Goal: Information Seeking & Learning: Learn about a topic

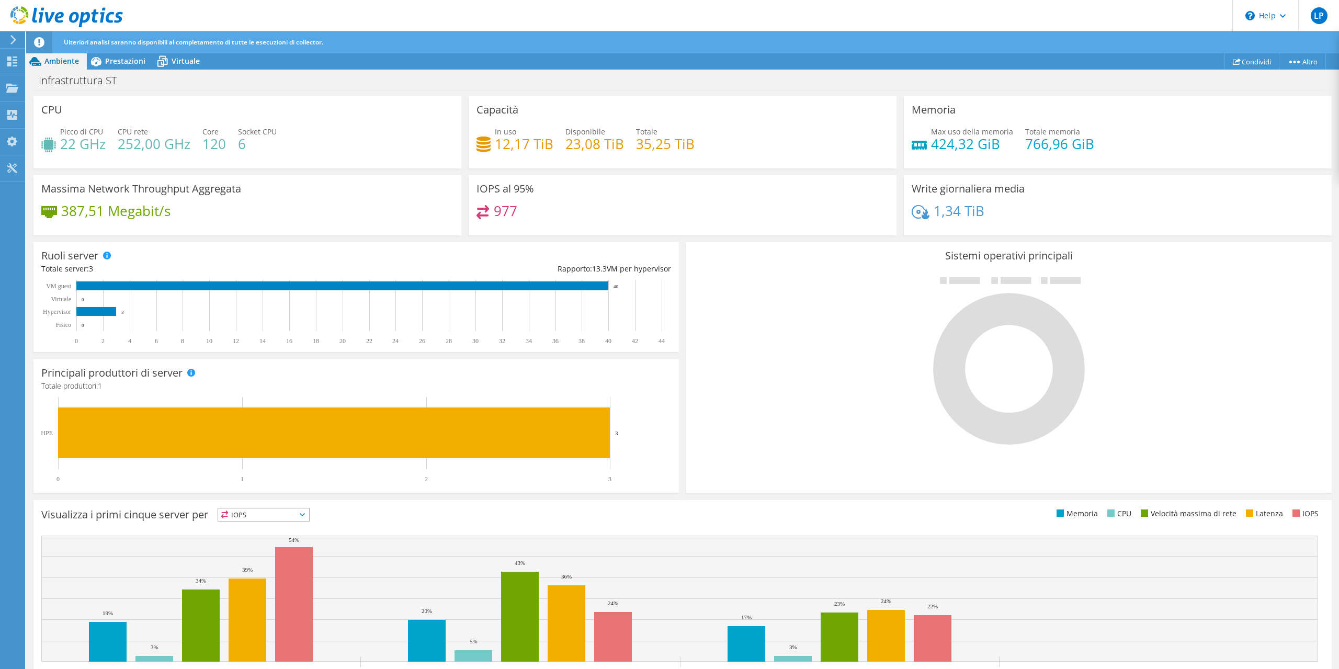
scroll to position [90, 0]
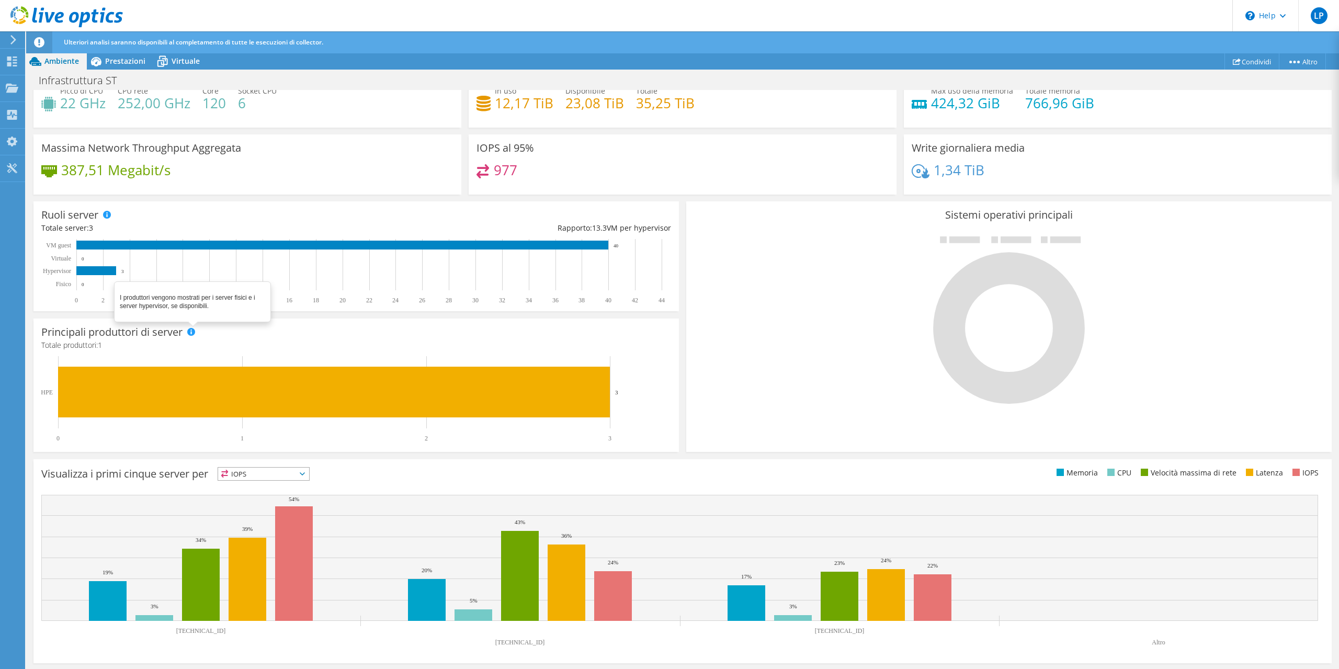
click at [191, 332] on span at bounding box center [190, 331] width 7 height 7
click at [1008, 264] on icon at bounding box center [1009, 329] width 152 height 152
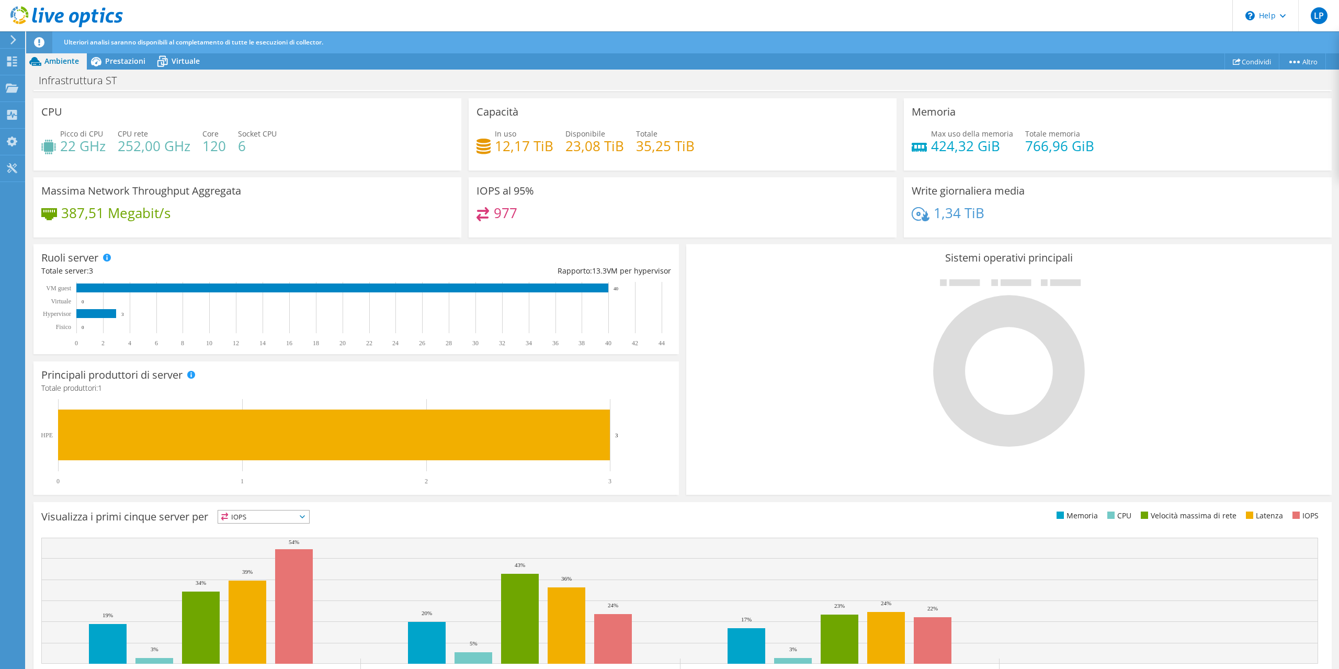
scroll to position [0, 0]
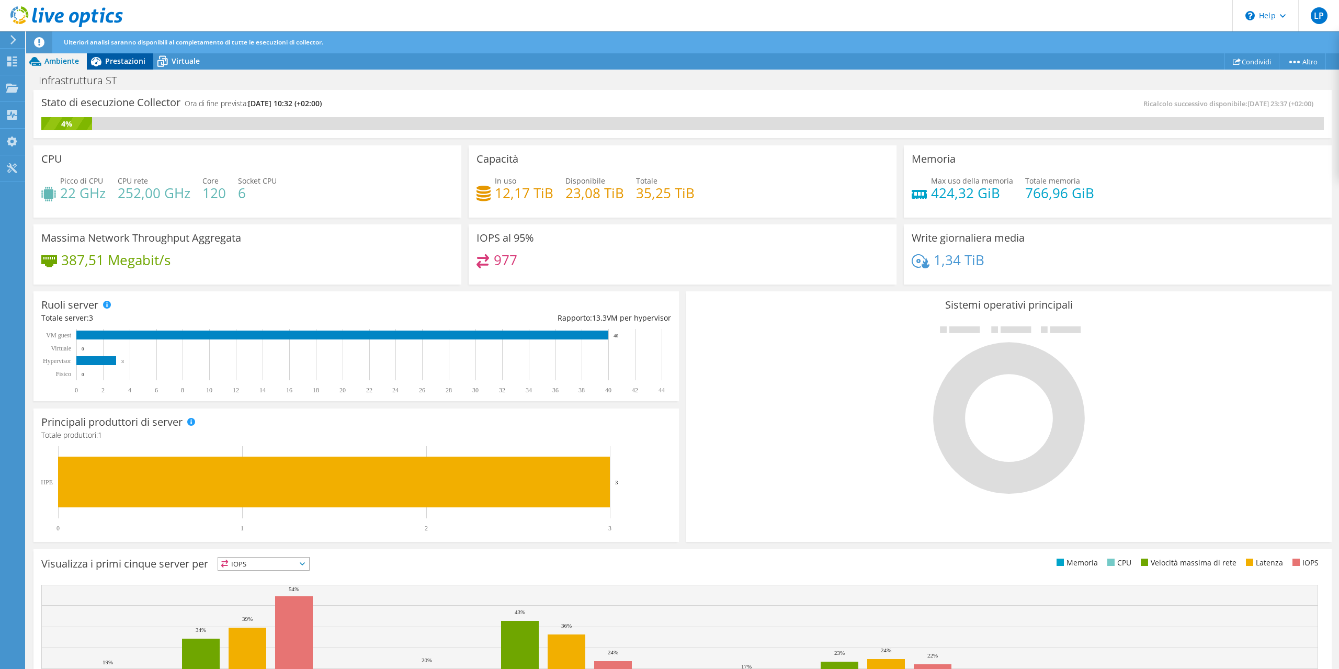
click at [129, 58] on span "Prestazioni" at bounding box center [125, 61] width 40 height 10
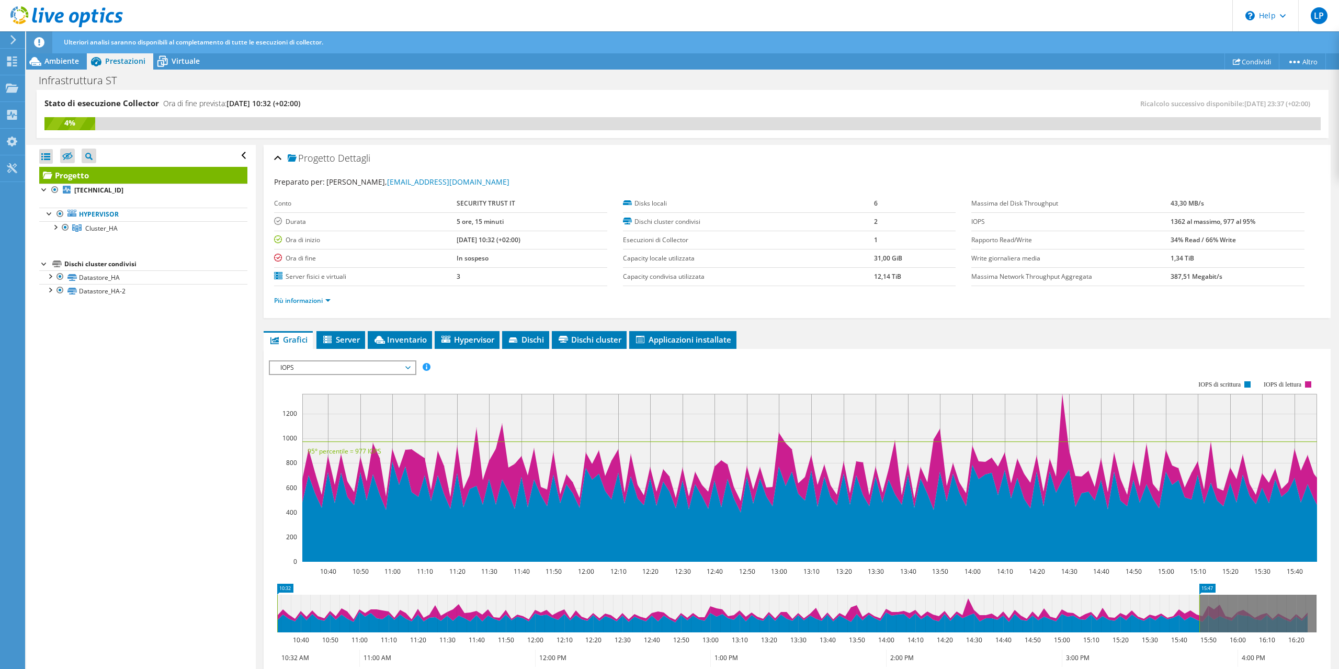
click at [407, 365] on span "IOPS" at bounding box center [342, 367] width 134 height 13
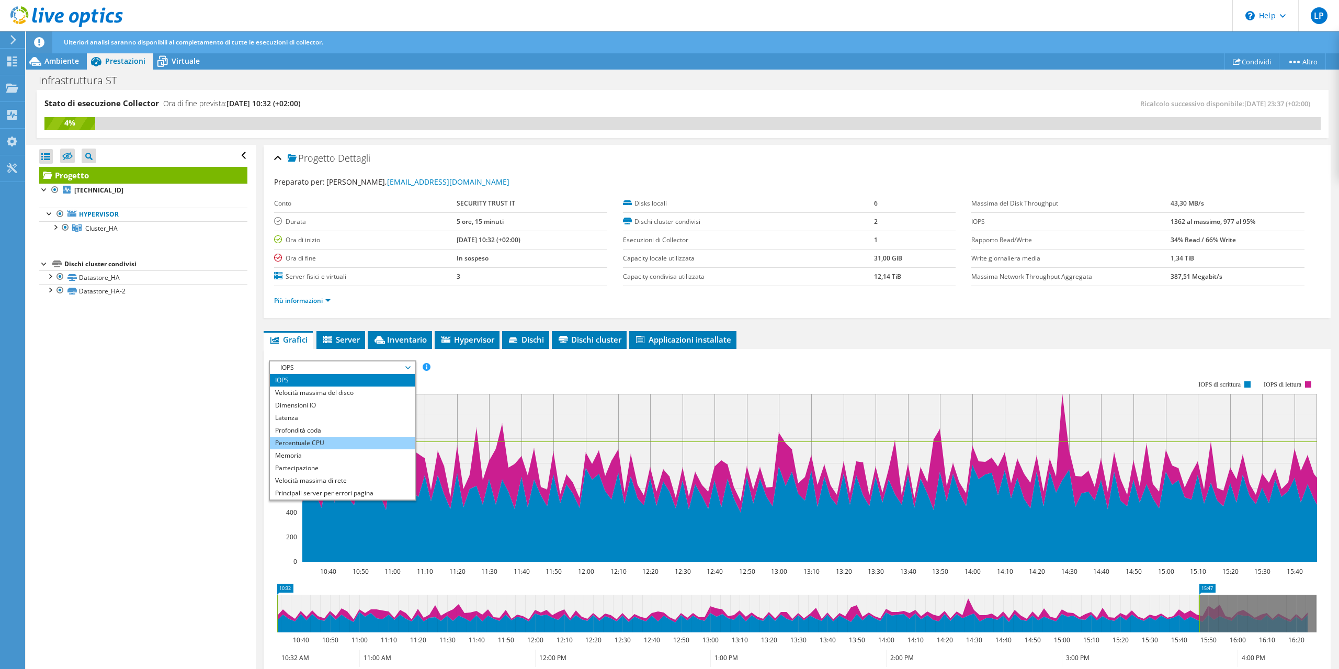
click at [314, 442] on li "Percentuale CPU" at bounding box center [342, 443] width 145 height 13
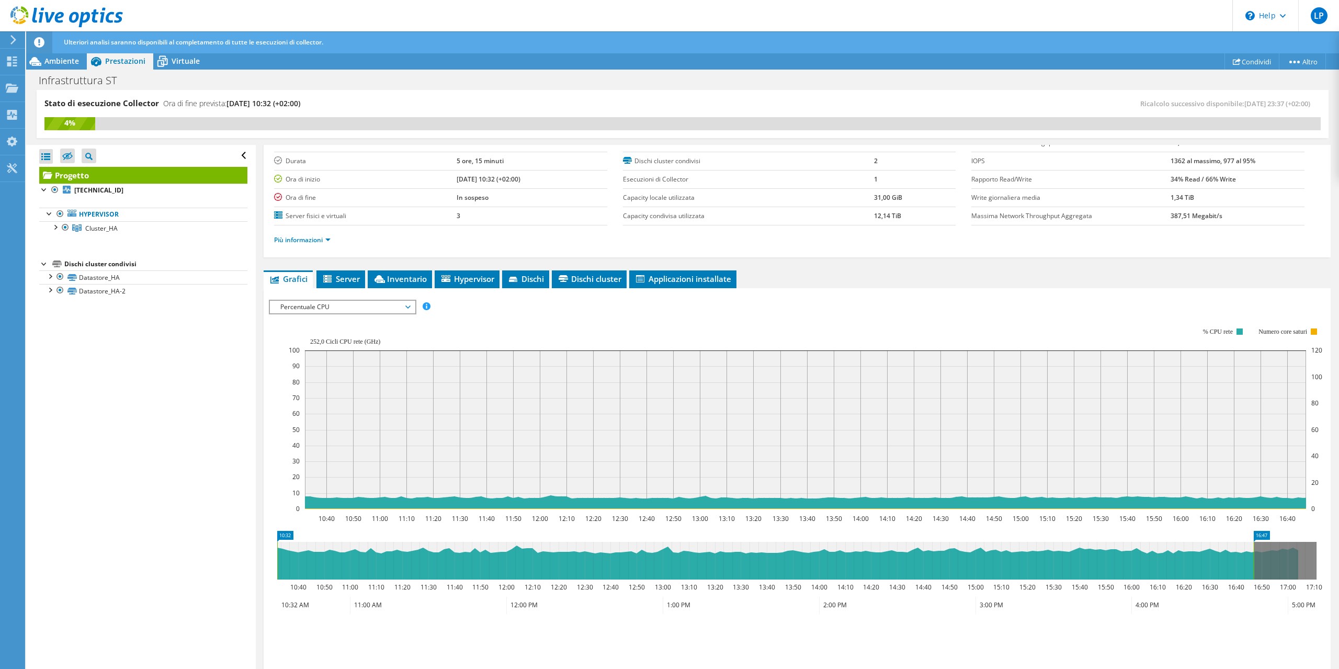
scroll to position [125, 0]
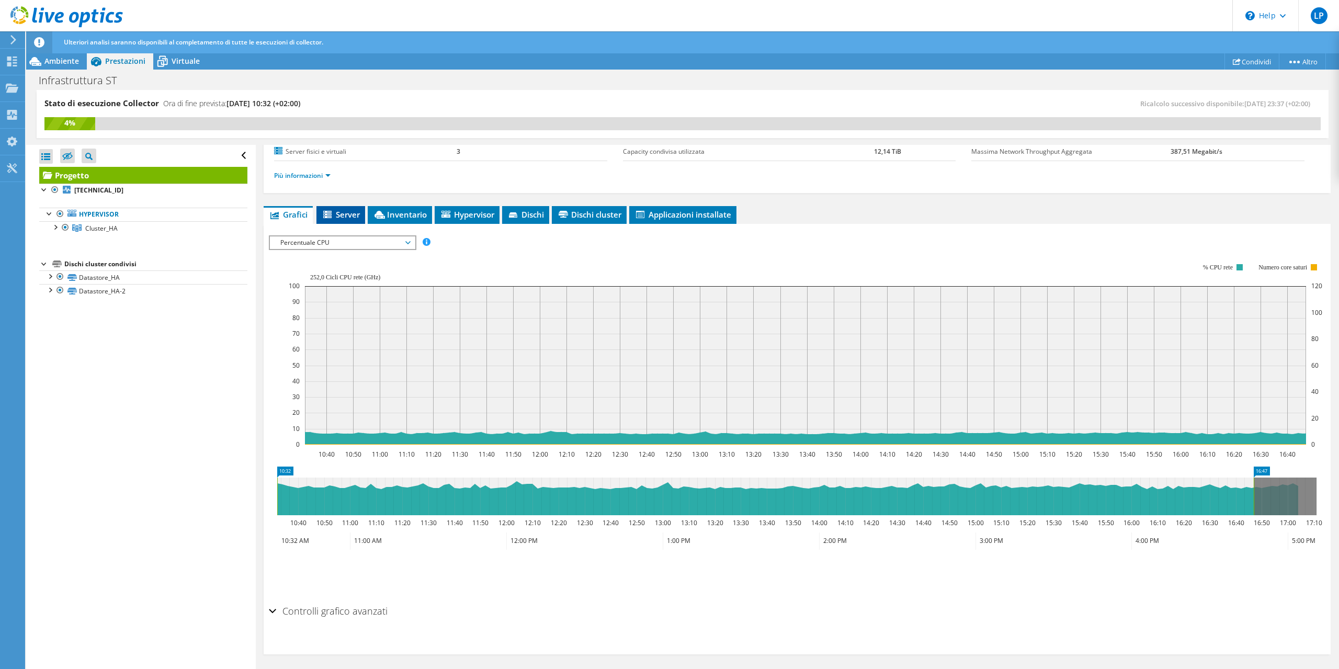
click at [345, 215] on span "Server" at bounding box center [341, 214] width 38 height 10
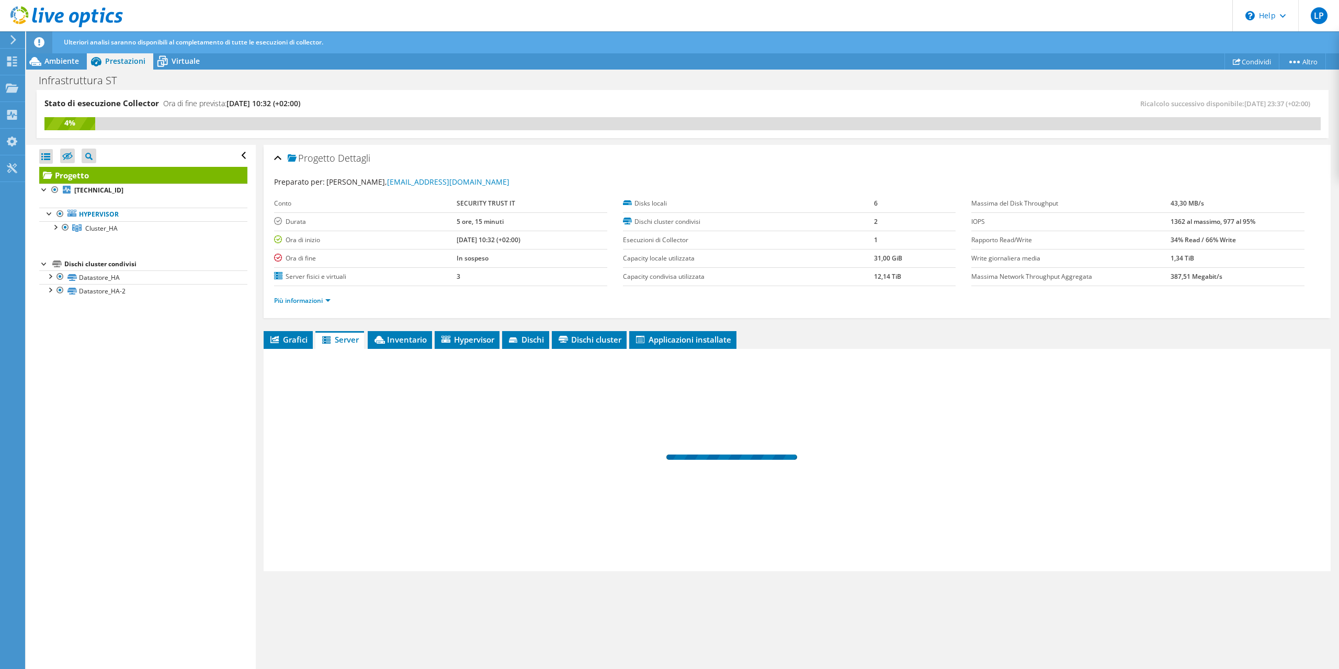
scroll to position [0, 0]
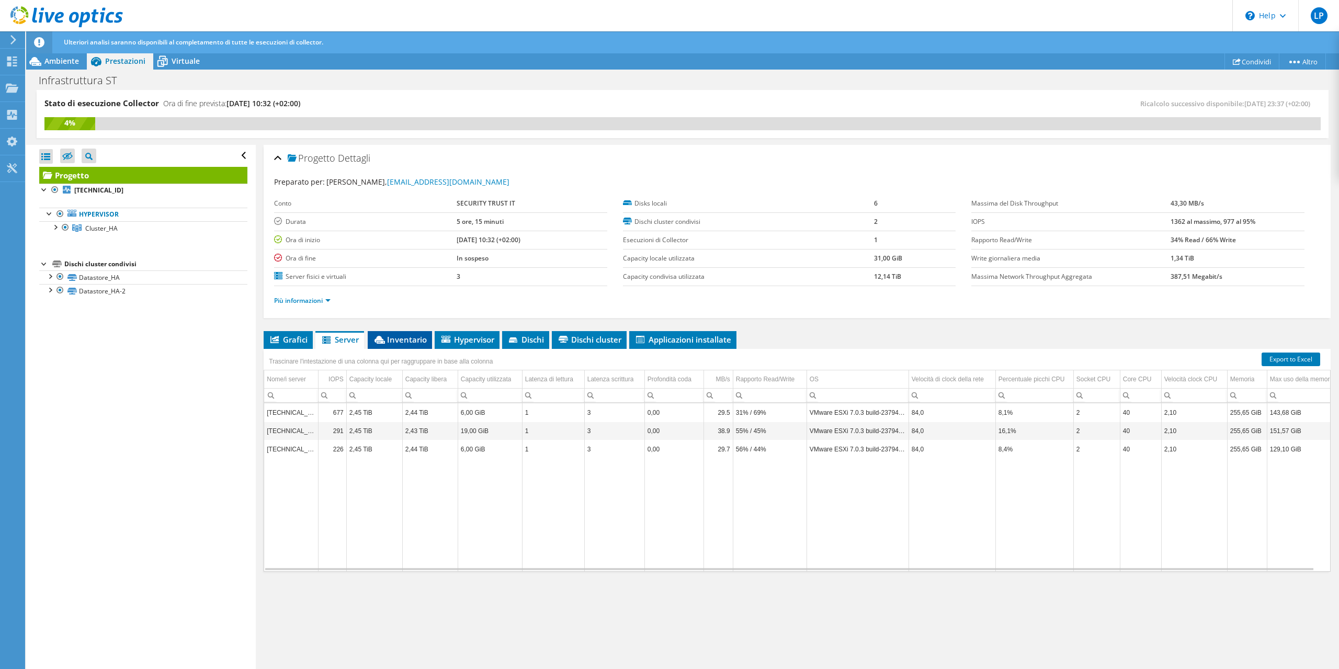
click at [392, 337] on span "Inventario" at bounding box center [400, 339] width 54 height 10
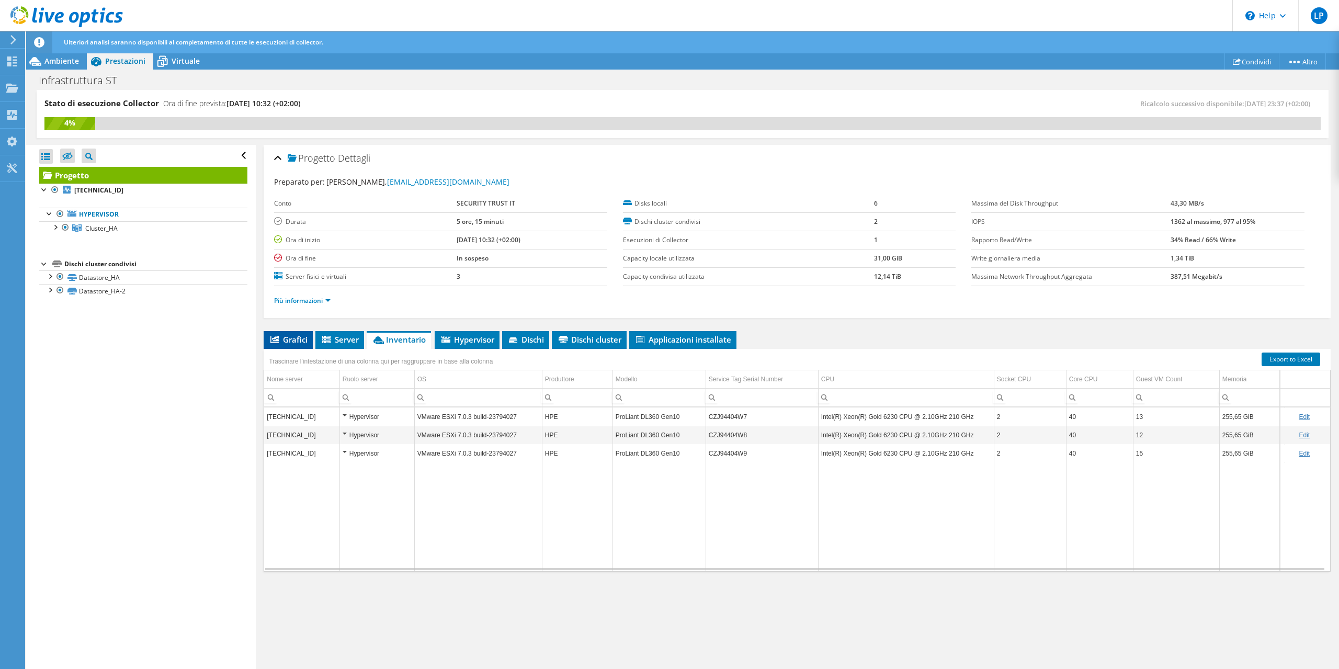
click at [308, 332] on li "Grafici" at bounding box center [288, 340] width 49 height 18
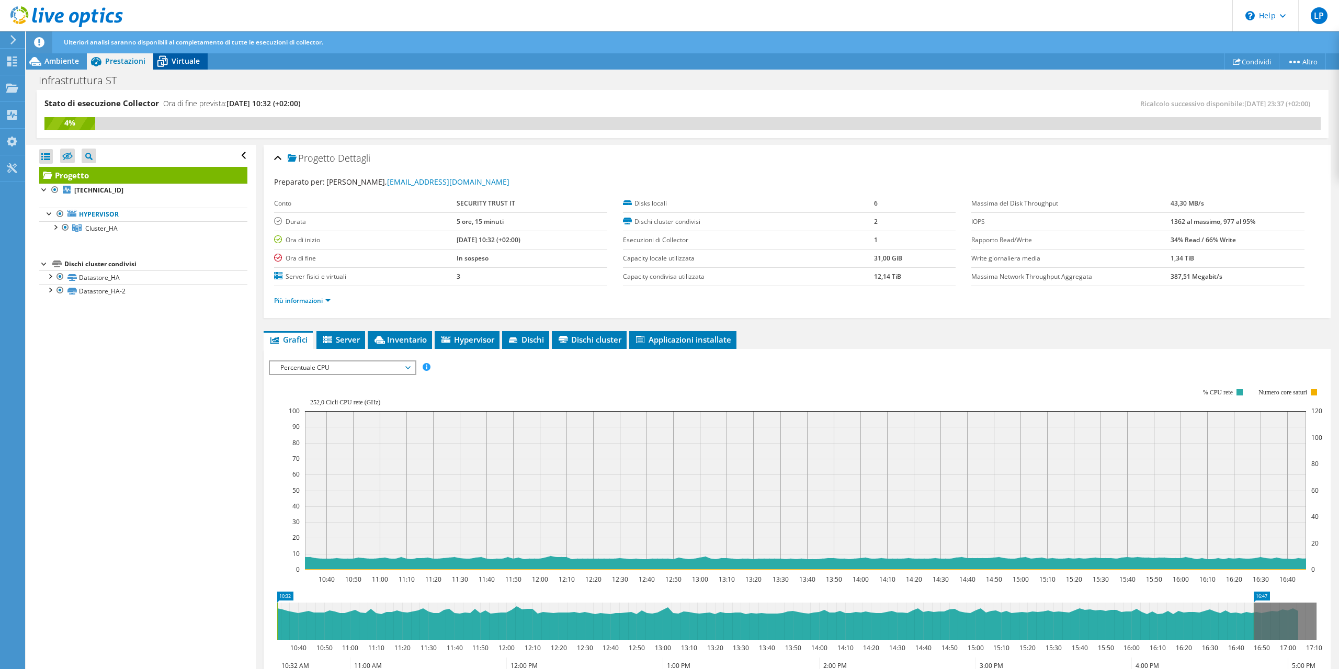
click at [179, 61] on span "Virtuale" at bounding box center [186, 61] width 28 height 10
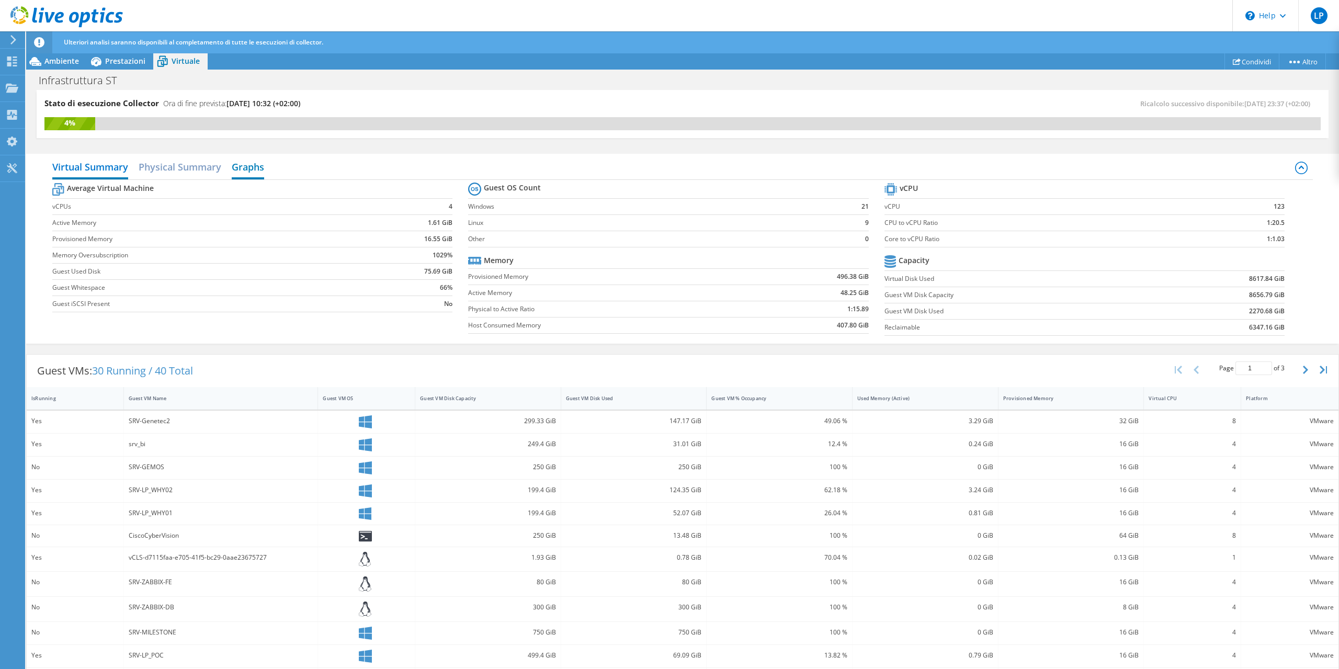
click at [253, 163] on h2 "Graphs" at bounding box center [248, 167] width 32 height 23
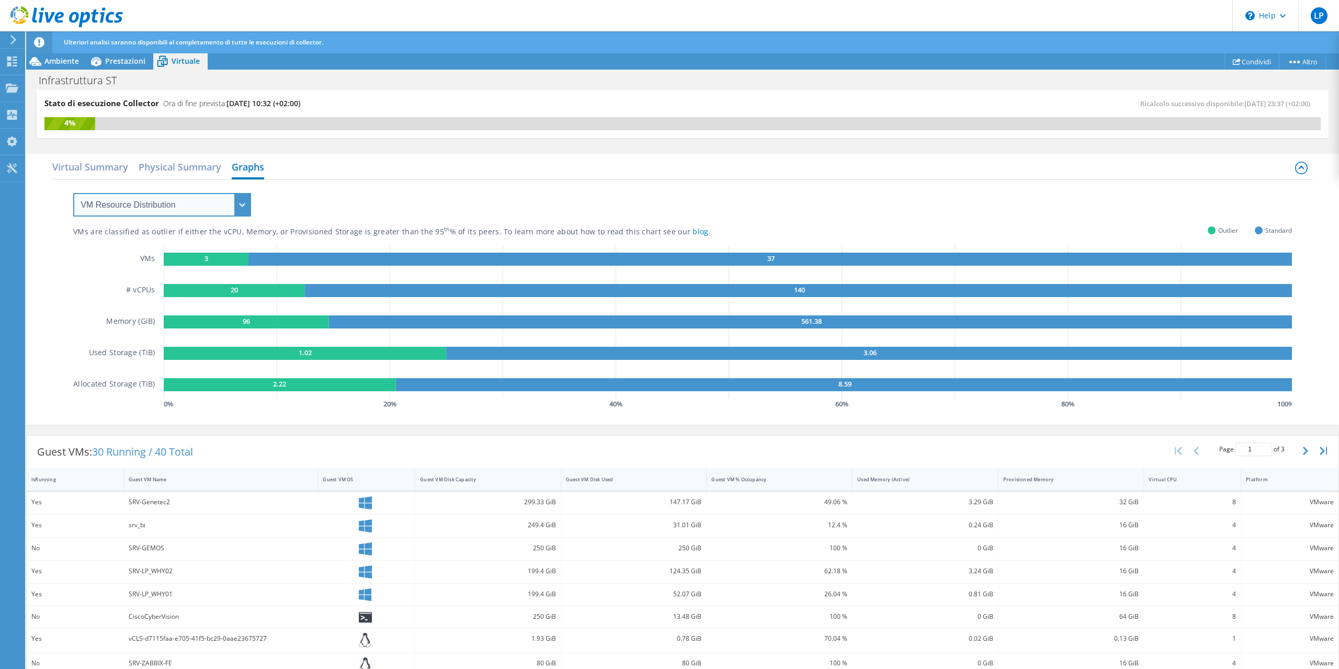
click at [73, 193] on select "VM Resource Distribution Provisioning Contrast Over Provisioning" at bounding box center [162, 205] width 178 height 24
select select "Over Provisioning"
click option "Over Provisioning" at bounding box center [0, 0] width 0 height 0
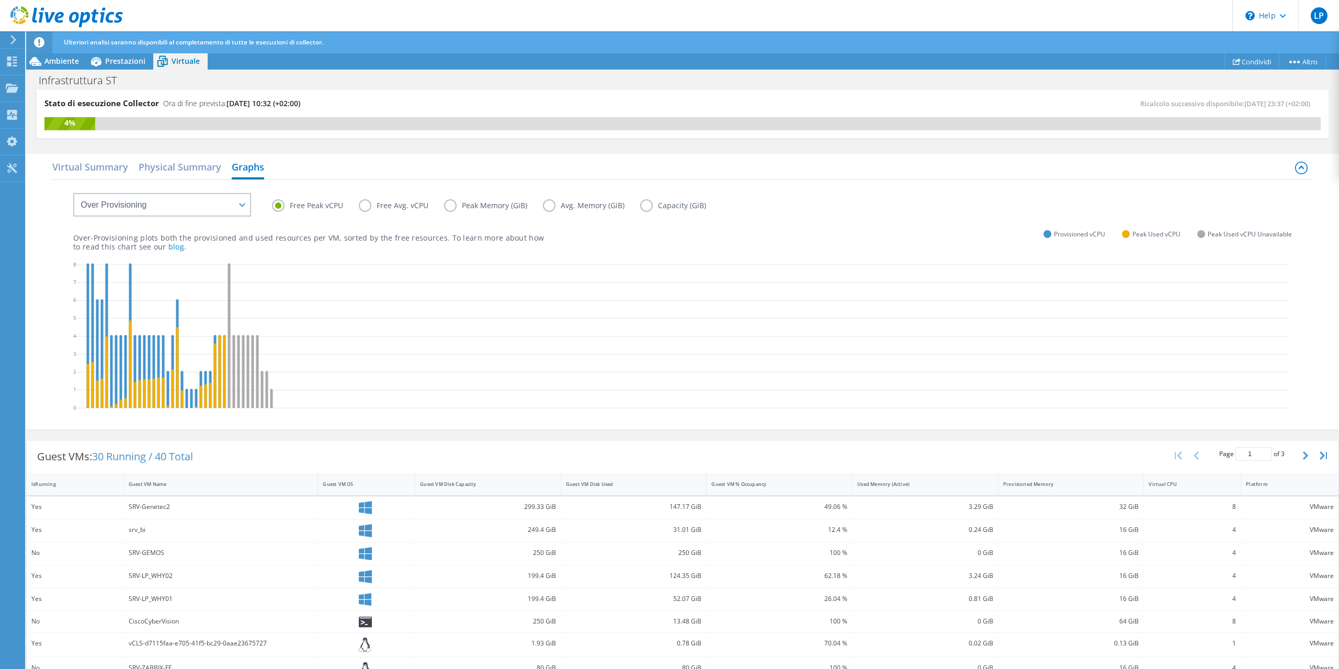
click at [363, 204] on label "Free Avg. vCPU" at bounding box center [401, 205] width 85 height 13
click at [0, 0] on input "Free Avg. vCPU" at bounding box center [0, 0] width 0 height 0
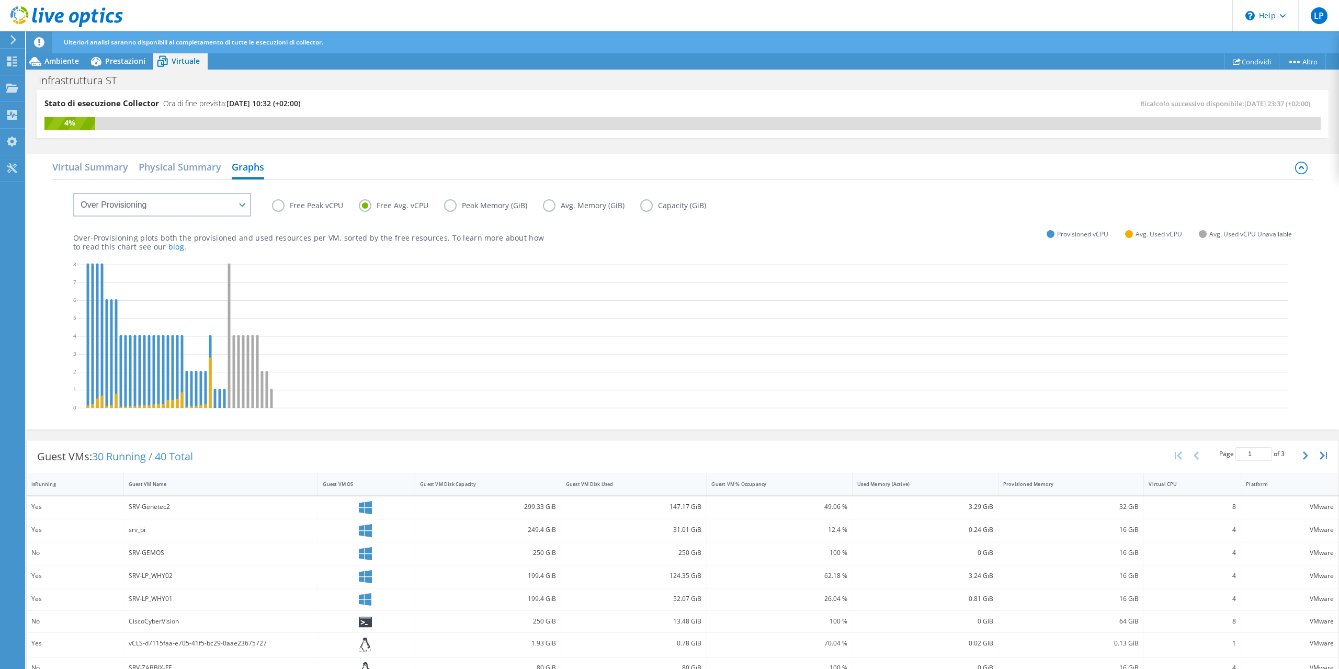
click at [282, 204] on label "Free Peak vCPU" at bounding box center [315, 205] width 87 height 13
click at [0, 0] on input "Free Peak vCPU" at bounding box center [0, 0] width 0 height 0
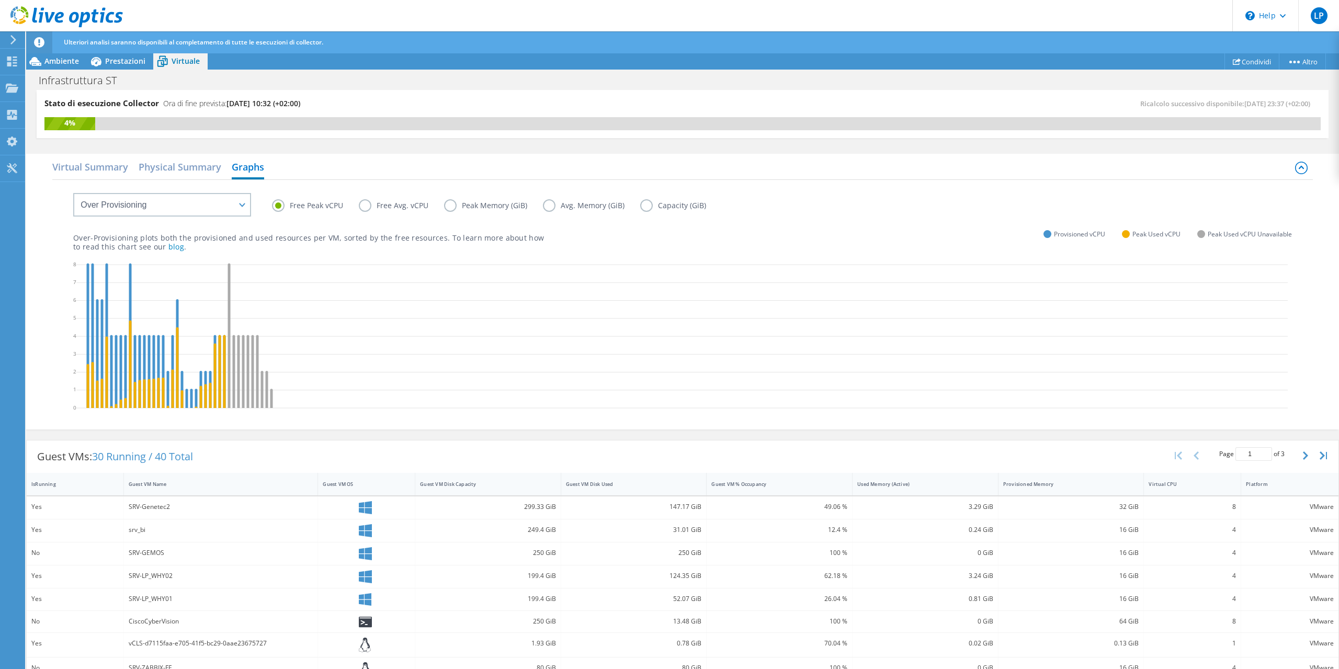
click at [367, 207] on label "Free Avg. vCPU" at bounding box center [401, 205] width 85 height 13
click at [0, 0] on input "Free Avg. vCPU" at bounding box center [0, 0] width 0 height 0
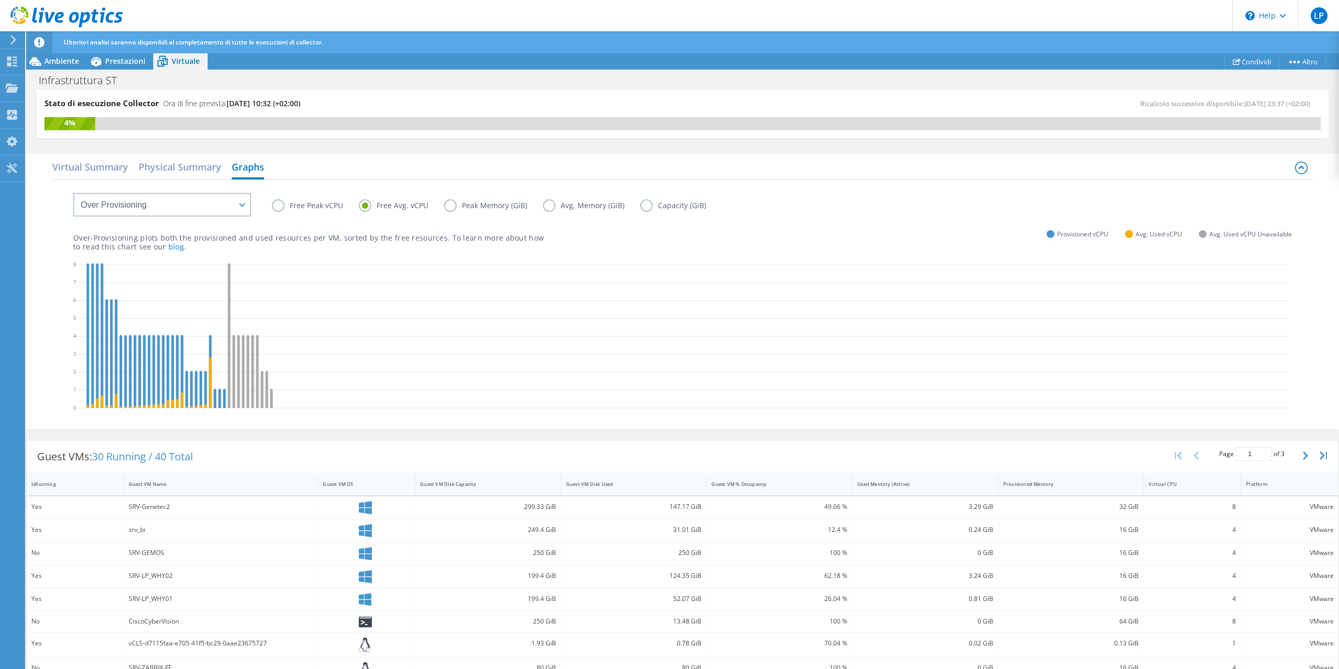
click at [453, 205] on label "Peak Memory (GiB)" at bounding box center [493, 205] width 99 height 13
click at [0, 0] on input "Peak Memory (GiB)" at bounding box center [0, 0] width 0 height 0
